Goal: Task Accomplishment & Management: Use online tool/utility

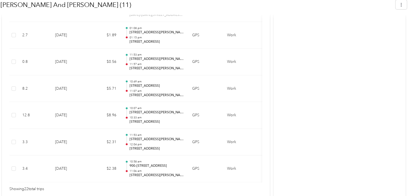
scroll to position [661, 0]
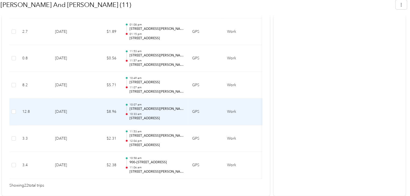
drag, startPoint x: 179, startPoint y: 115, endPoint x: 130, endPoint y: 115, distance: 48.9
click at [130, 116] on p "[STREET_ADDRESS]" at bounding box center [156, 118] width 54 height 5
copy p "[STREET_ADDRESS]"
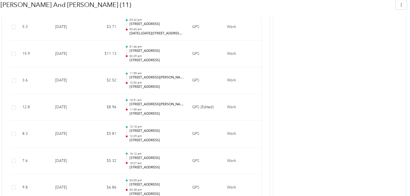
scroll to position [368, 0]
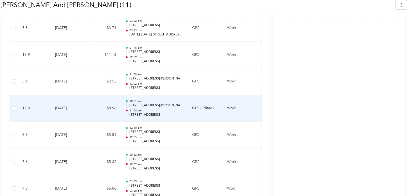
drag, startPoint x: 130, startPoint y: 105, endPoint x: 180, endPoint y: 105, distance: 50.0
click at [180, 105] on p "[STREET_ADDRESS][PERSON_NAME]" at bounding box center [156, 105] width 54 height 5
drag, startPoint x: 129, startPoint y: 105, endPoint x: 180, endPoint y: 106, distance: 50.6
click at [180, 106] on div "10:51 am [STREET_ADDRESS][PERSON_NAME] 11:00 am [STREET_ADDRESS]" at bounding box center [154, 108] width 59 height 18
copy p "[STREET_ADDRESS][PERSON_NAME]"
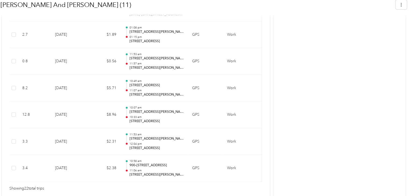
scroll to position [661, 0]
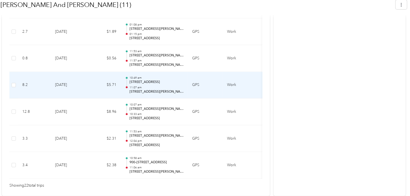
drag, startPoint x: 130, startPoint y: 79, endPoint x: 173, endPoint y: 80, distance: 43.6
click at [173, 80] on p "[STREET_ADDRESS]" at bounding box center [156, 82] width 54 height 5
copy p "[STREET_ADDRESS]"
